Goal: Task Accomplishment & Management: Use online tool/utility

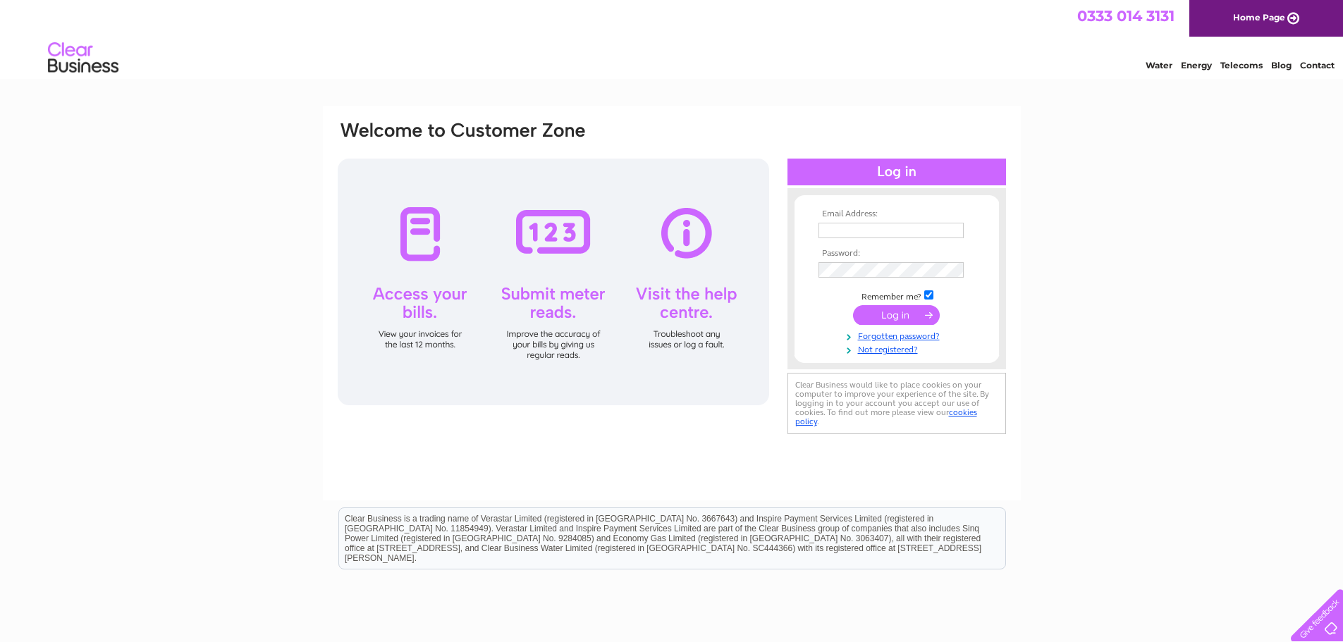
type input "treasurer@saundersfootsailingclub.org.uk"
click at [879, 315] on input "submit" at bounding box center [896, 315] width 87 height 20
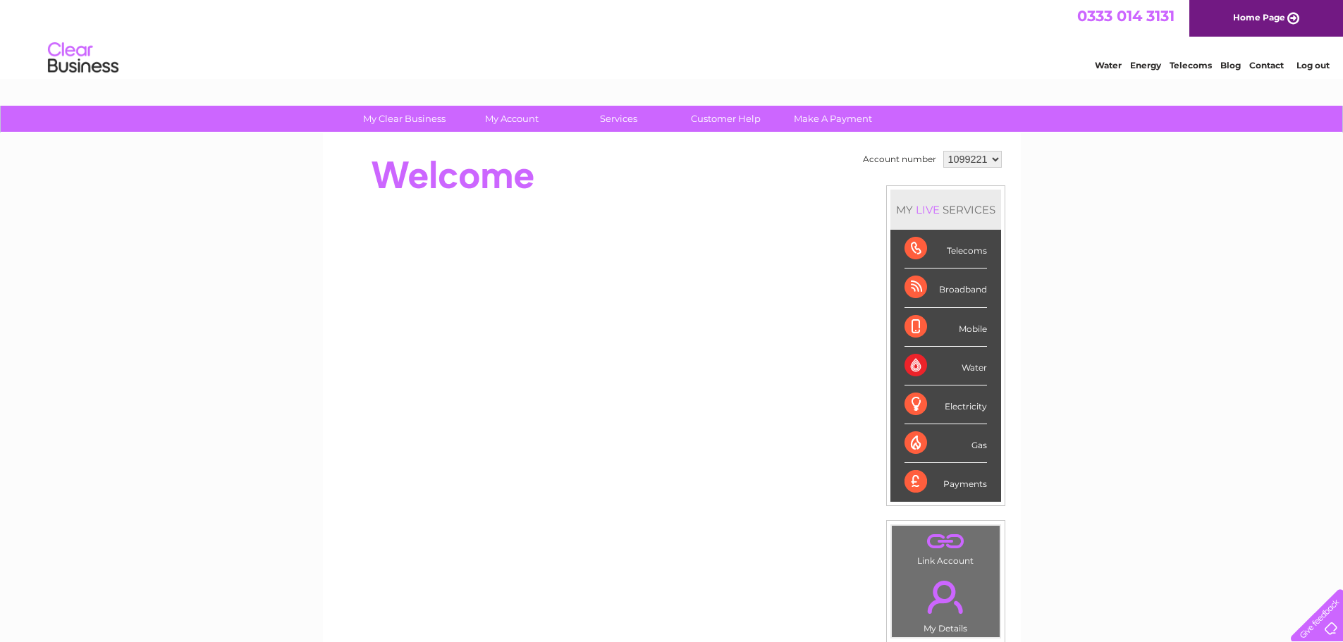
click at [956, 407] on div "Electricity" at bounding box center [946, 405] width 83 height 39
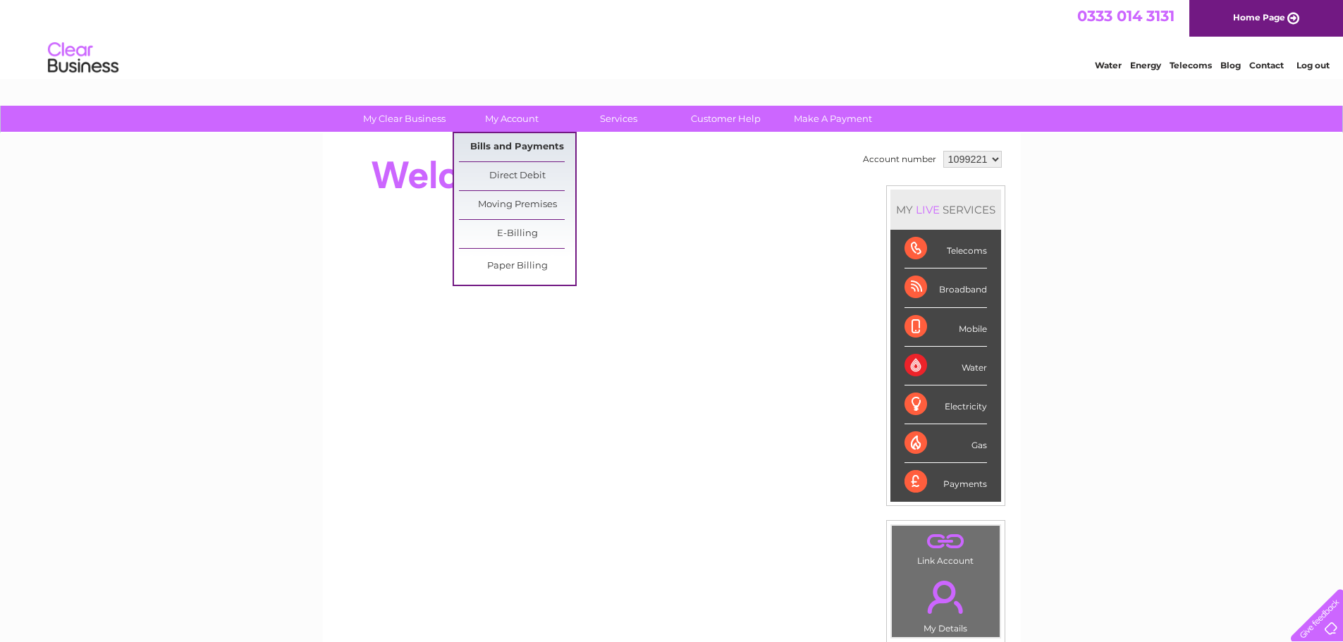
click at [504, 145] on link "Bills and Payments" at bounding box center [517, 147] width 116 height 28
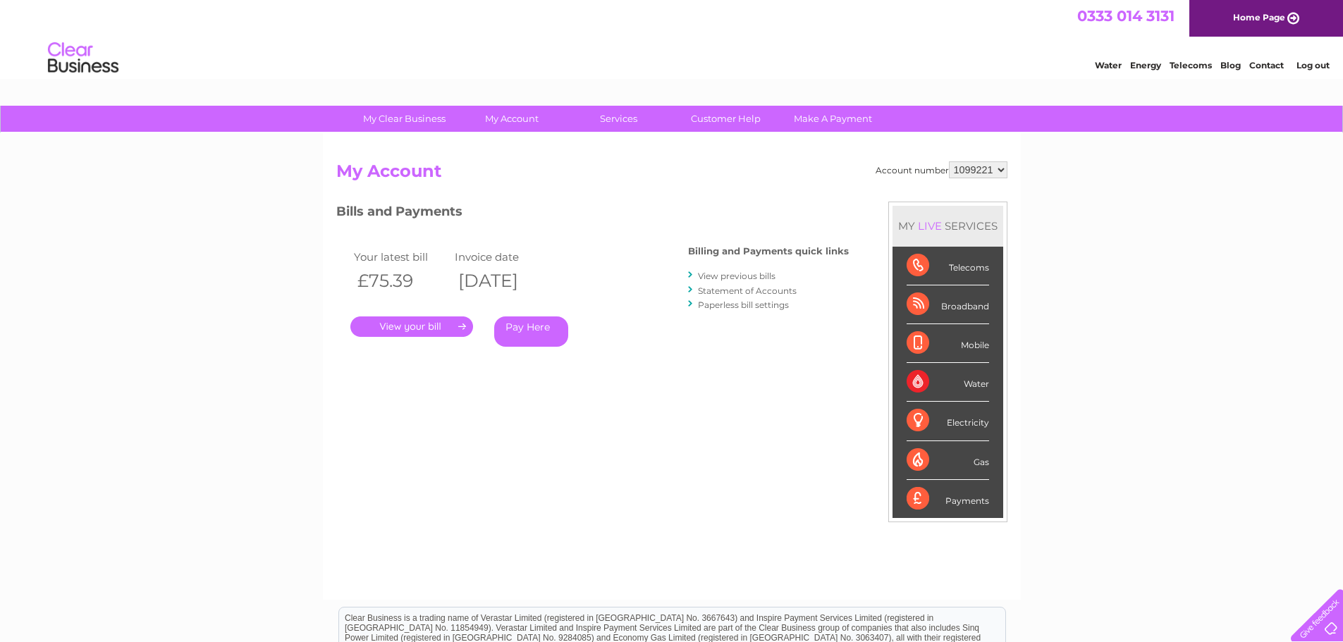
click at [418, 326] on link "." at bounding box center [412, 327] width 123 height 20
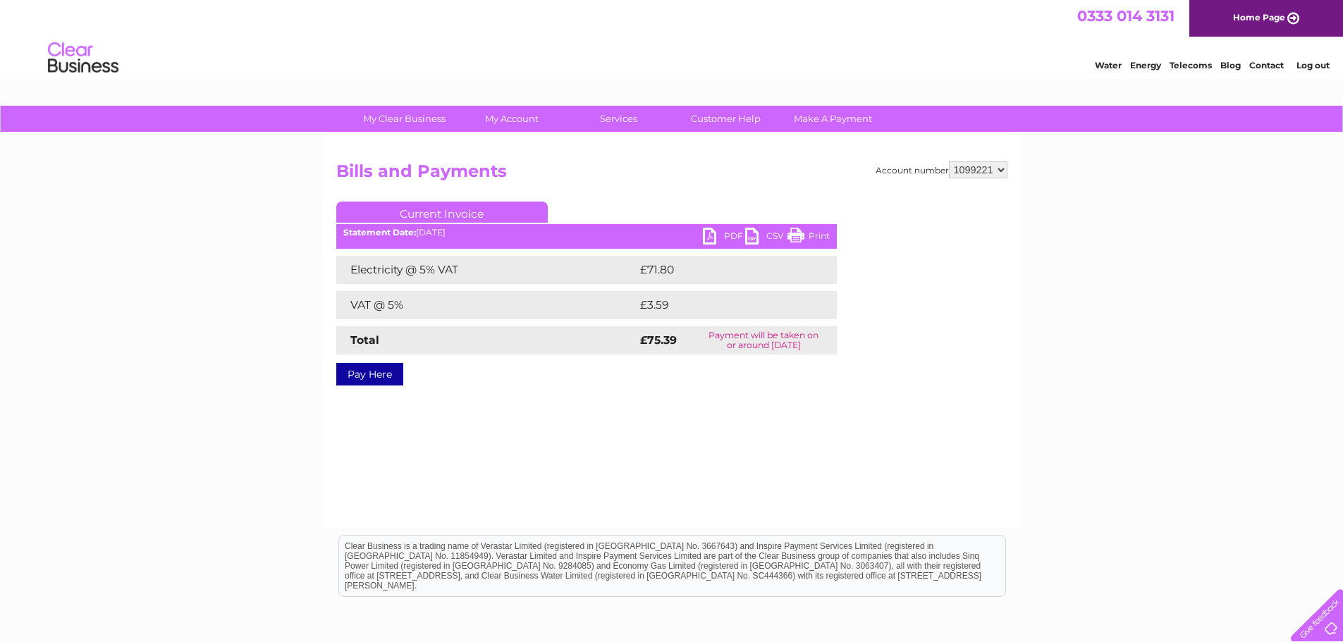
click at [721, 235] on link "PDF" at bounding box center [724, 238] width 42 height 20
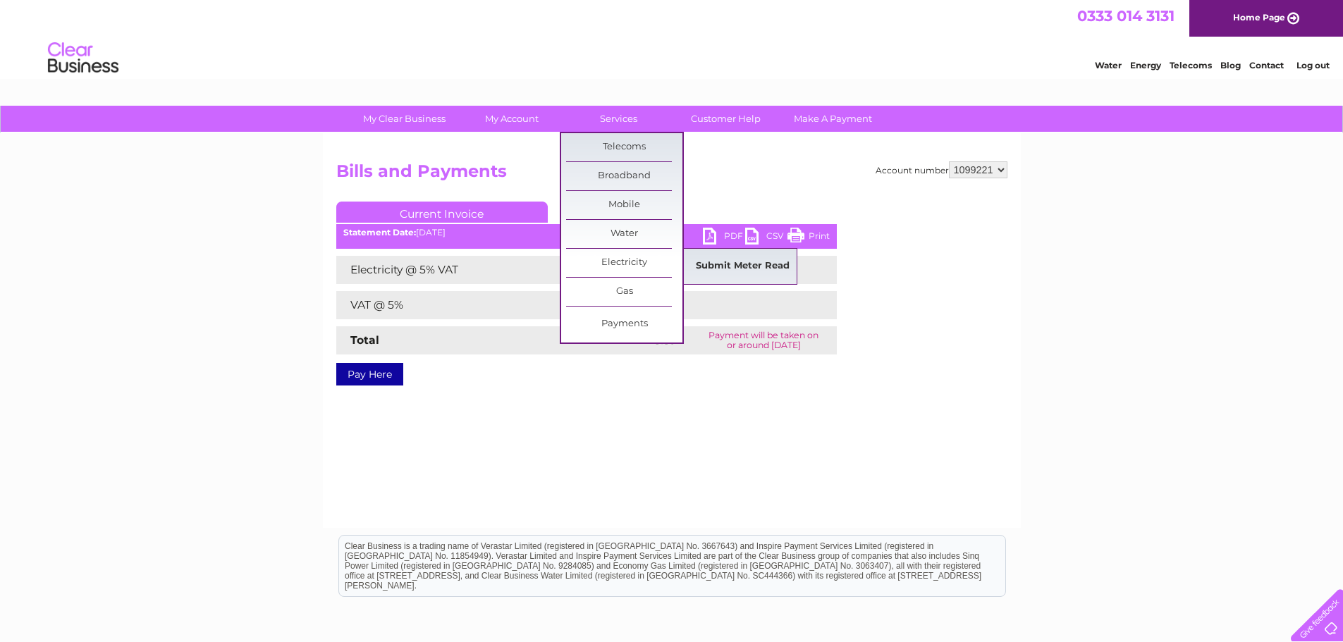
click at [704, 265] on link "Submit Meter Read" at bounding box center [743, 266] width 116 height 28
